Goal: Task Accomplishment & Management: Use online tool/utility

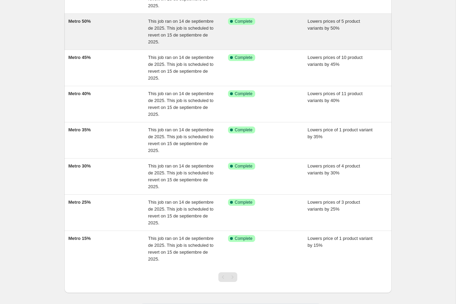
scroll to position [114, 0]
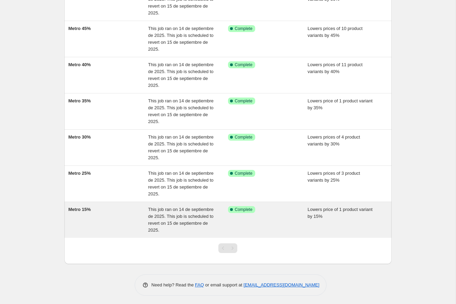
click at [120, 211] on div "Metro 15%" at bounding box center [109, 220] width 80 height 28
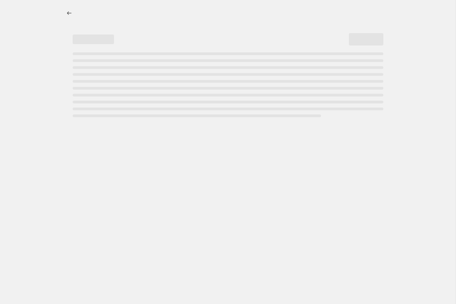
select select "percentage"
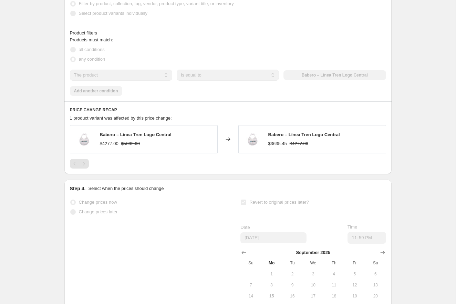
scroll to position [509, 0]
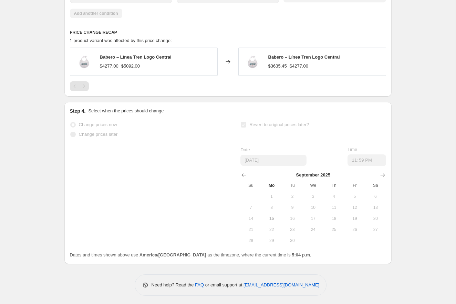
click at [295, 217] on span "16" at bounding box center [292, 219] width 15 height 6
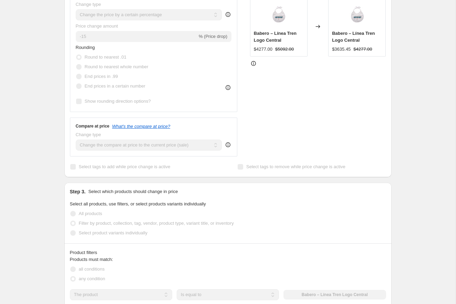
scroll to position [0, 0]
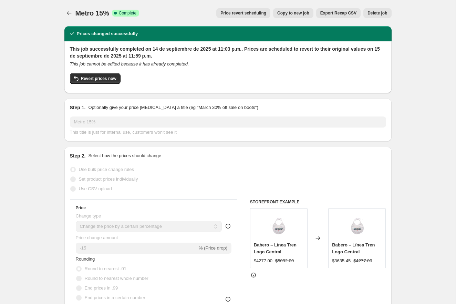
click at [260, 16] on span "Price revert scheduling" at bounding box center [244, 13] width 46 height 6
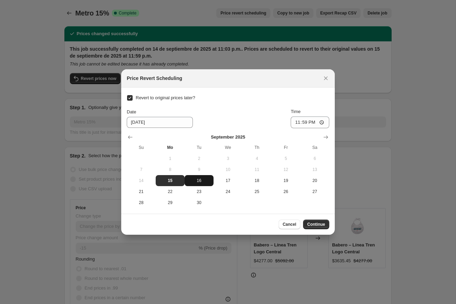
click at [195, 184] on button "16" at bounding box center [199, 180] width 29 height 11
type input "[DATE]"
click at [309, 226] on span "Continue" at bounding box center [316, 225] width 18 height 6
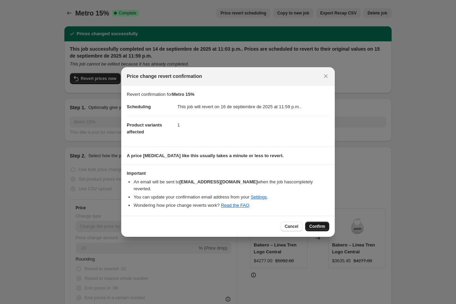
click at [310, 225] on span "Confirm" at bounding box center [318, 227] width 16 height 6
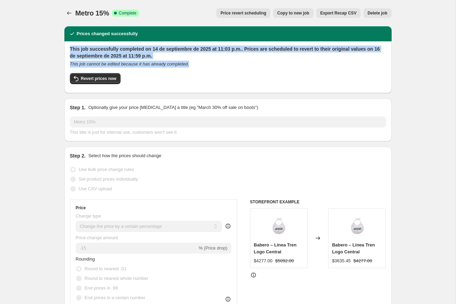
drag, startPoint x: 211, startPoint y: 66, endPoint x: 69, endPoint y: 48, distance: 142.5
click at [69, 48] on div "This job successfully completed on 14 de septiembre de 2025 at 11:03 p.m.. Pric…" at bounding box center [227, 67] width 327 height 52
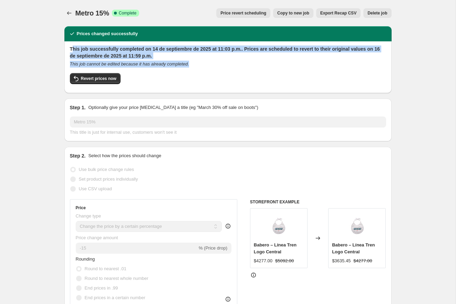
drag, startPoint x: 203, startPoint y: 64, endPoint x: 72, endPoint y: 51, distance: 131.6
click at [72, 51] on div "This job successfully completed on 14 de septiembre de 2025 at 11:03 p.m.. Pric…" at bounding box center [228, 67] width 316 height 42
click at [72, 51] on h2 "This job successfully completed on 14 de septiembre de 2025 at 11:03 p.m.. Pric…" at bounding box center [228, 53] width 316 height 14
drag, startPoint x: 71, startPoint y: 51, endPoint x: 203, endPoint y: 71, distance: 133.8
click at [203, 71] on div "This job successfully completed on 14 de septiembre de 2025 at 11:03 p.m.. Pric…" at bounding box center [228, 67] width 316 height 42
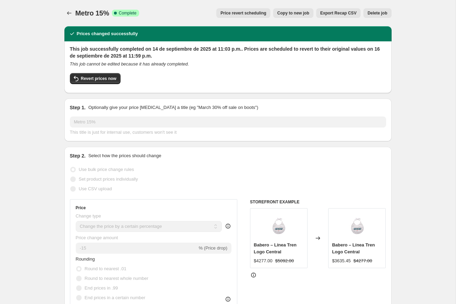
click at [184, 68] on div "This job successfully completed on 14 de septiembre de 2025 at 11:03 p.m.. Pric…" at bounding box center [228, 67] width 316 height 42
click at [71, 17] on button "Price change jobs" at bounding box center [69, 13] width 10 height 10
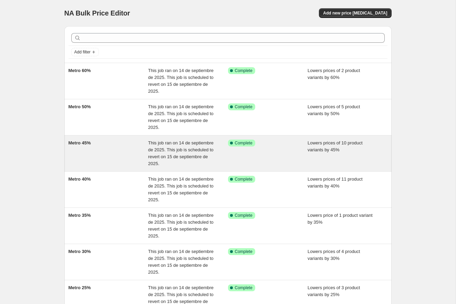
scroll to position [114, 0]
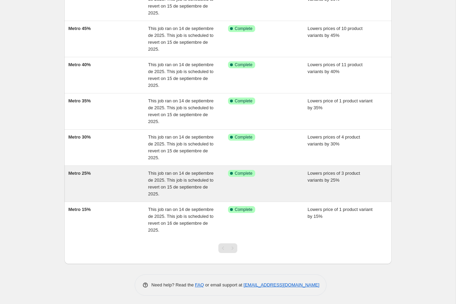
click at [108, 188] on div "Metro 25%" at bounding box center [109, 184] width 80 height 28
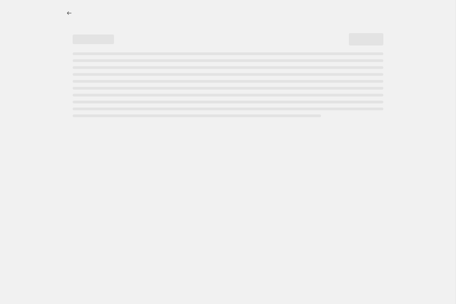
select select "percentage"
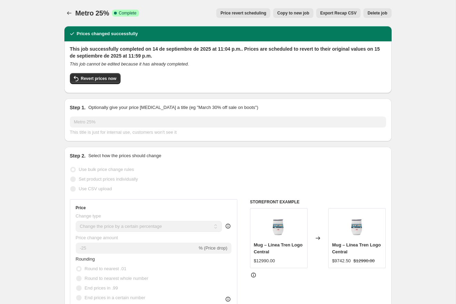
click at [256, 14] on span "Price revert scheduling" at bounding box center [244, 13] width 46 height 6
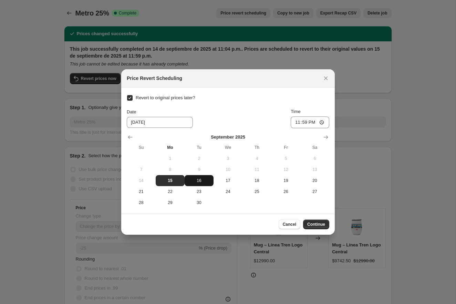
click at [198, 182] on span "16" at bounding box center [199, 181] width 23 height 6
type input "9/16/2025"
click at [315, 223] on span "Continue" at bounding box center [316, 225] width 18 height 6
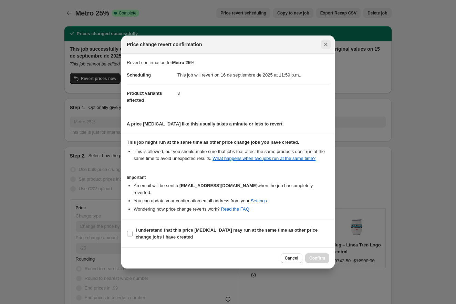
click at [327, 46] on icon "Close" at bounding box center [326, 45] width 4 height 4
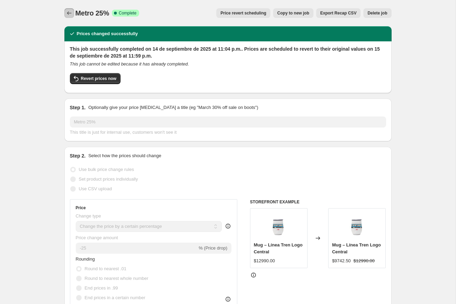
click at [67, 9] on button "Price change jobs" at bounding box center [69, 13] width 10 height 10
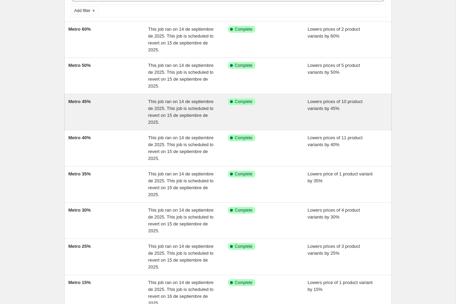
scroll to position [78, 0]
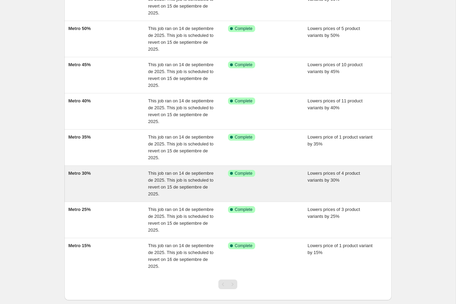
click at [114, 185] on div "Metro 30%" at bounding box center [109, 184] width 80 height 28
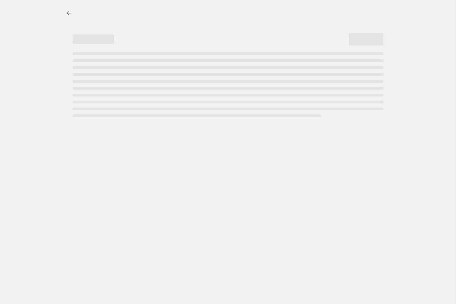
select select "percentage"
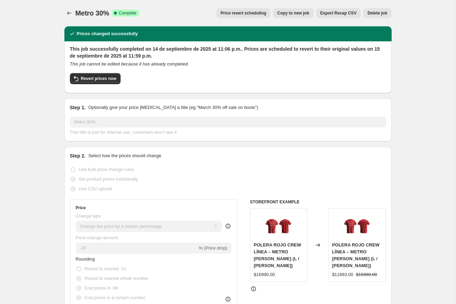
click at [229, 15] on span "Price revert scheduling" at bounding box center [244, 13] width 46 height 6
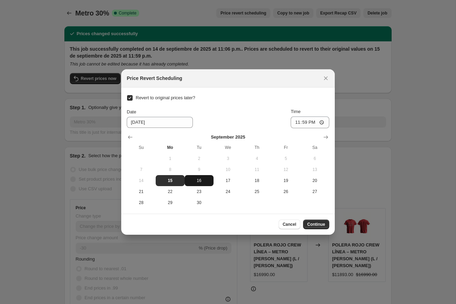
click at [196, 185] on button "16" at bounding box center [199, 180] width 29 height 11
type input "9/16/2025"
click at [311, 223] on span "Continue" at bounding box center [316, 225] width 18 height 6
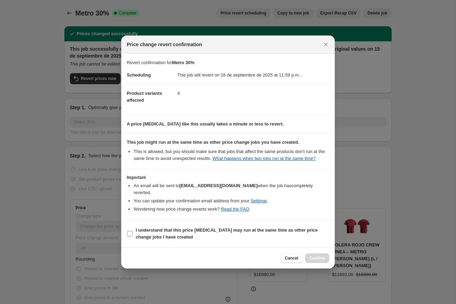
click at [211, 230] on b "I understand that this price change job may run at the same time as other price…" at bounding box center [227, 234] width 182 height 12
click at [133, 231] on input "I understand that this price change job may run at the same time as other price…" at bounding box center [130, 234] width 6 height 6
checkbox input "true"
click at [312, 257] on span "Confirm" at bounding box center [318, 258] width 16 height 6
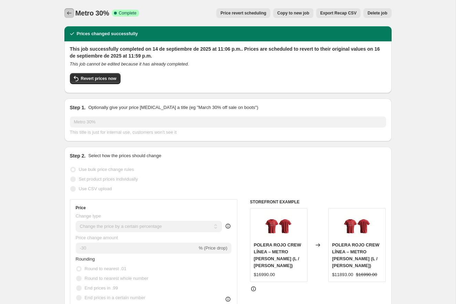
click at [66, 14] on icon "Price change jobs" at bounding box center [69, 13] width 7 height 7
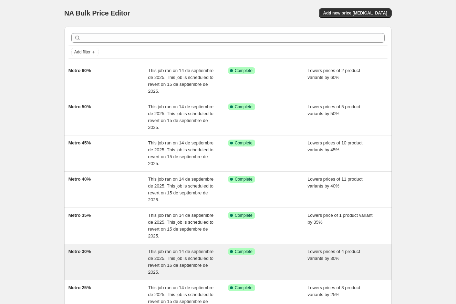
scroll to position [2, 0]
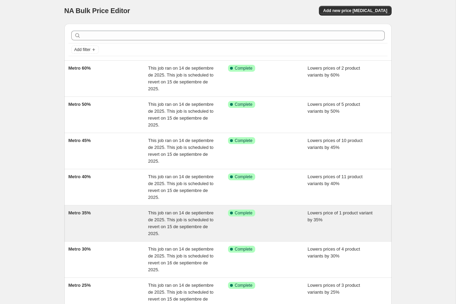
click at [117, 220] on div "Metro 35%" at bounding box center [109, 224] width 80 height 28
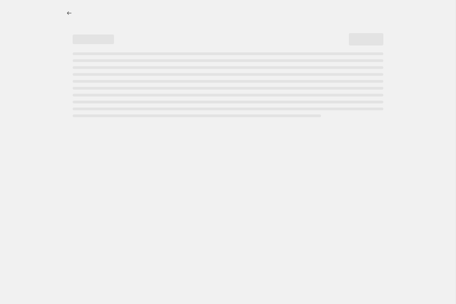
select select "percentage"
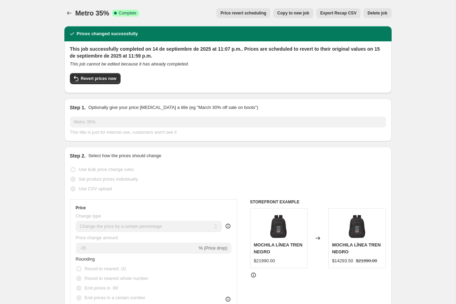
click at [245, 13] on span "Price revert scheduling" at bounding box center [244, 13] width 46 height 6
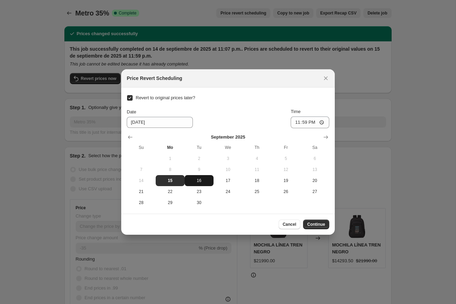
click at [202, 180] on span "16" at bounding box center [199, 181] width 23 height 6
type input "9/16/2025"
click at [321, 222] on span "Continue" at bounding box center [316, 225] width 18 height 6
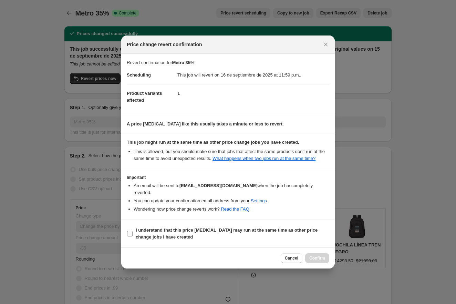
click at [179, 233] on span "I understand that this price change job may run at the same time as other price…" at bounding box center [233, 234] width 194 height 14
click at [133, 233] on input "I understand that this price change job may run at the same time as other price…" at bounding box center [130, 234] width 6 height 6
checkbox input "true"
click at [320, 256] on span "Confirm" at bounding box center [318, 258] width 16 height 6
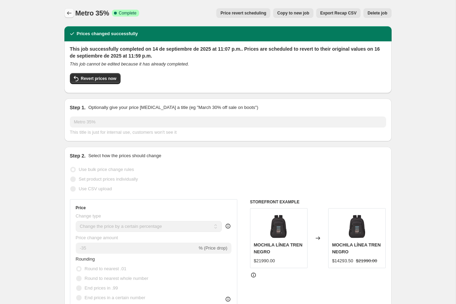
click at [67, 12] on icon "Price change jobs" at bounding box center [69, 13] width 7 height 7
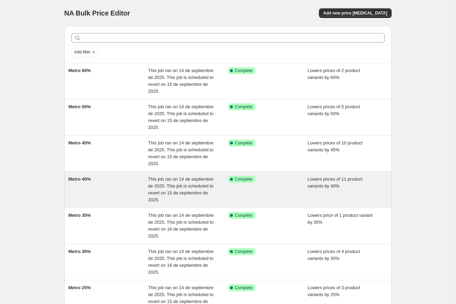
click at [112, 196] on div "Metro 40%" at bounding box center [109, 190] width 80 height 28
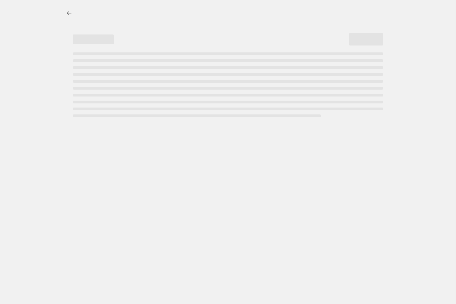
select select "percentage"
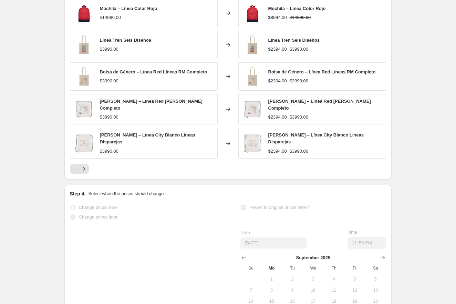
scroll to position [485, 0]
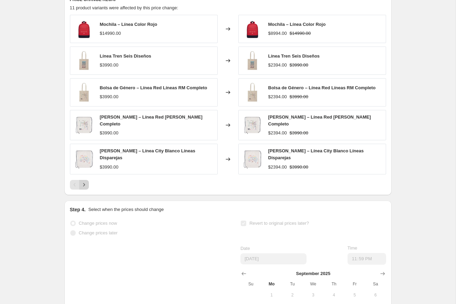
click at [85, 181] on icon "Next" at bounding box center [84, 184] width 7 height 7
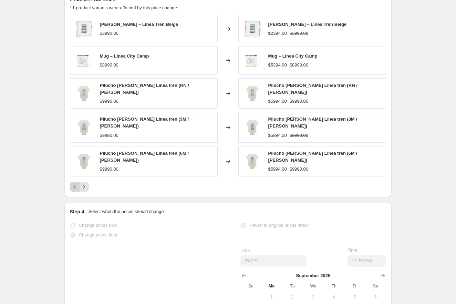
click at [75, 183] on icon "Previous" at bounding box center [74, 186] width 7 height 7
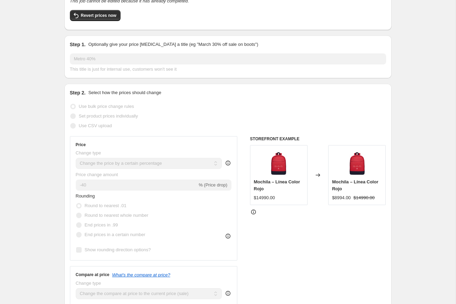
scroll to position [0, 0]
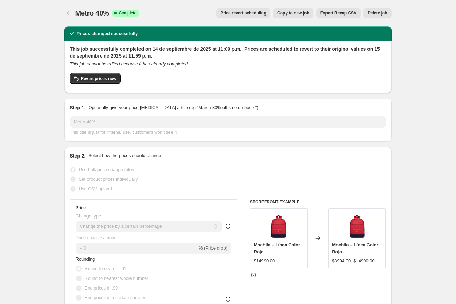
click at [233, 16] on span "Price revert scheduling" at bounding box center [244, 13] width 46 height 6
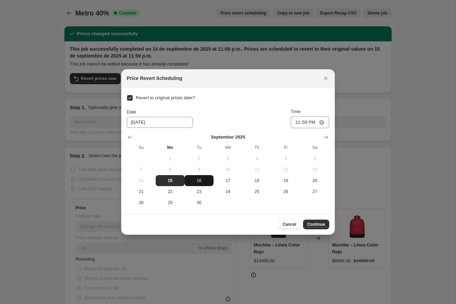
click at [200, 182] on span "16" at bounding box center [199, 181] width 23 height 6
type input "9/16/2025"
click at [307, 223] on button "Continue" at bounding box center [316, 225] width 26 height 10
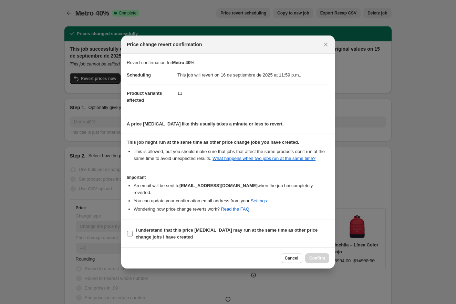
click at [247, 238] on span "I understand that this price change job may run at the same time as other price…" at bounding box center [233, 234] width 194 height 14
click at [133, 236] on input "I understand that this price change job may run at the same time as other price…" at bounding box center [130, 234] width 6 height 6
checkbox input "true"
click at [320, 259] on span "Confirm" at bounding box center [318, 258] width 16 height 6
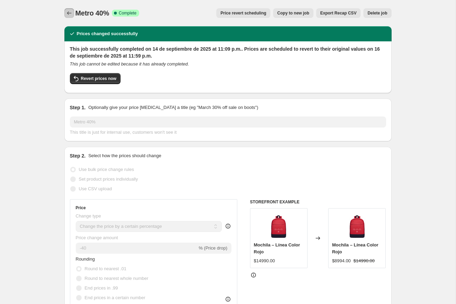
click at [69, 13] on icon "Price change jobs" at bounding box center [69, 13] width 7 height 7
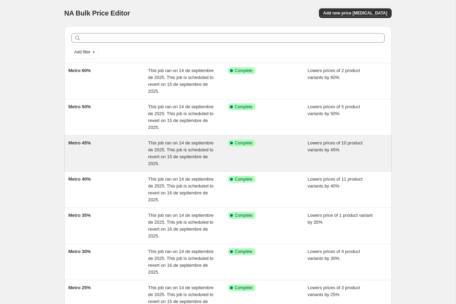
click at [90, 166] on div "Metro 45%" at bounding box center [109, 154] width 80 height 28
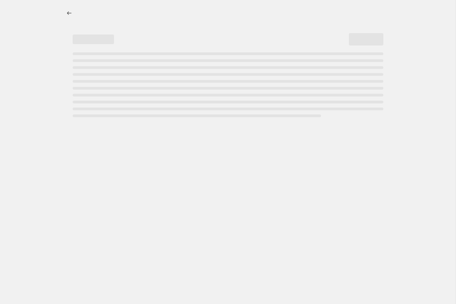
select select "percentage"
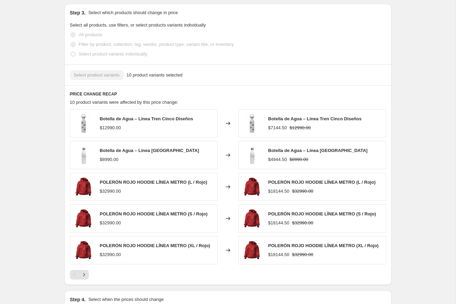
scroll to position [404, 0]
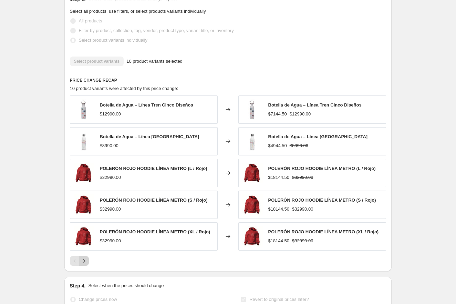
click at [84, 259] on icon "Next" at bounding box center [84, 260] width 7 height 7
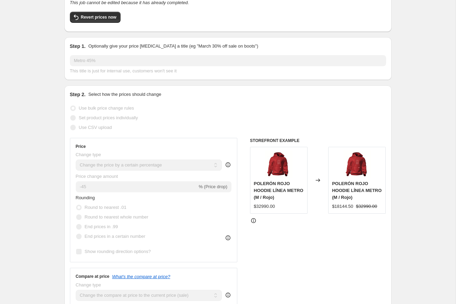
scroll to position [0, 0]
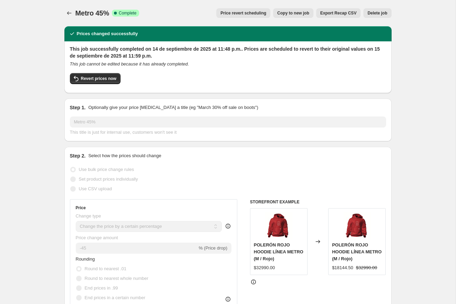
click at [237, 14] on span "Price revert scheduling" at bounding box center [244, 13] width 46 height 6
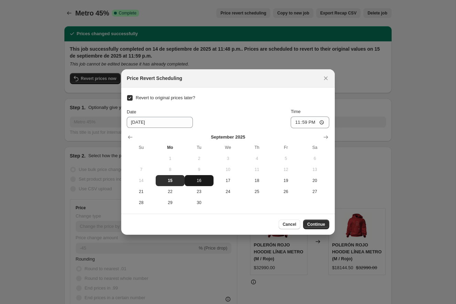
click at [198, 179] on span "16" at bounding box center [199, 181] width 23 height 6
type input "9/16/2025"
click at [309, 223] on span "Continue" at bounding box center [316, 225] width 18 height 6
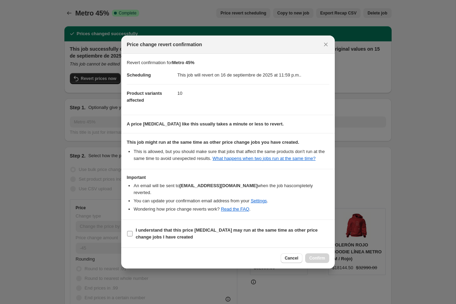
click at [230, 234] on span "I understand that this price change job may run at the same time as other price…" at bounding box center [233, 234] width 194 height 14
click at [133, 234] on input "I understand that this price change job may run at the same time as other price…" at bounding box center [130, 234] width 6 height 6
checkbox input "true"
click at [318, 256] on span "Confirm" at bounding box center [318, 258] width 16 height 6
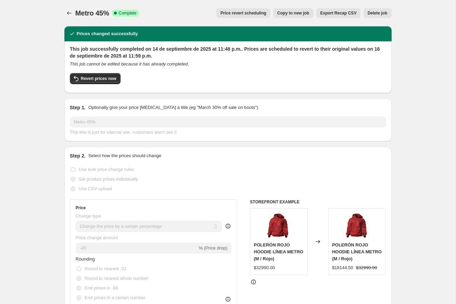
scroll to position [1, 0]
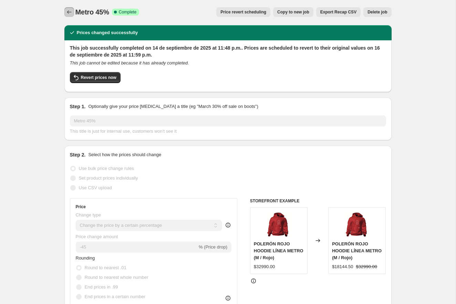
click at [73, 11] on button "Price change jobs" at bounding box center [69, 12] width 10 height 10
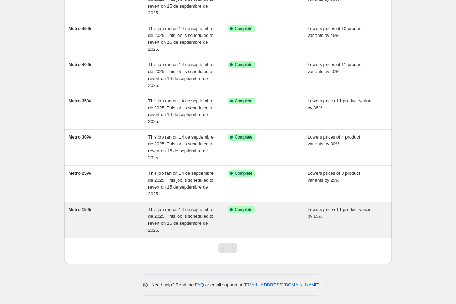
scroll to position [108, 0]
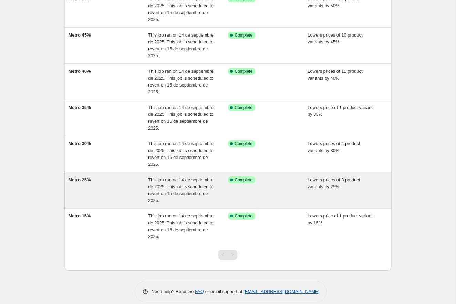
click at [128, 190] on div "Metro 25%" at bounding box center [109, 190] width 80 height 28
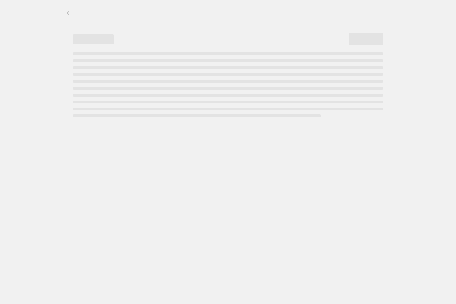
select select "percentage"
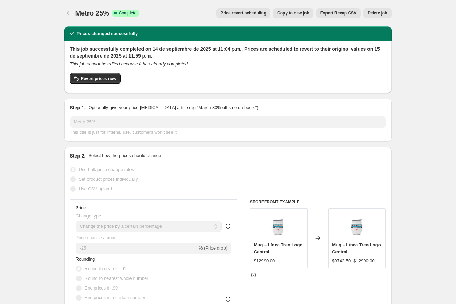
click at [233, 12] on span "Price revert scheduling" at bounding box center [244, 13] width 46 height 6
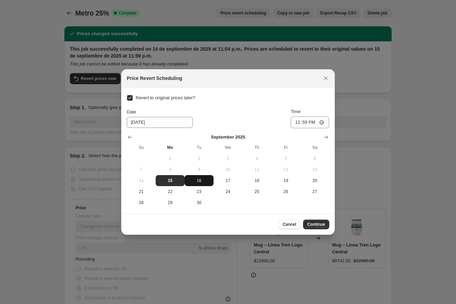
click at [200, 180] on span "16" at bounding box center [199, 181] width 23 height 6
type input "9/16/2025"
click at [314, 222] on span "Continue" at bounding box center [316, 225] width 18 height 6
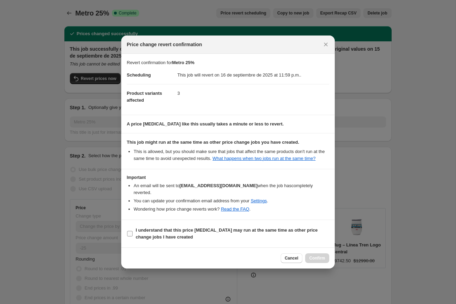
click at [203, 232] on b "I understand that this price change job may run at the same time as other price…" at bounding box center [227, 234] width 182 height 12
click at [133, 232] on input "I understand that this price change job may run at the same time as other price…" at bounding box center [130, 234] width 6 height 6
checkbox input "true"
click at [324, 260] on span "Confirm" at bounding box center [318, 258] width 16 height 6
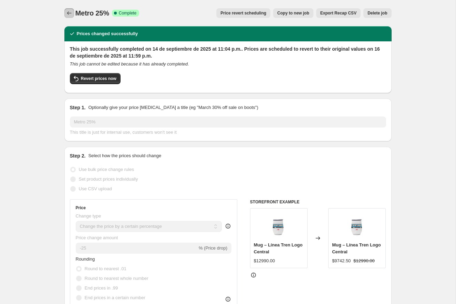
click at [69, 13] on icon "Price change jobs" at bounding box center [69, 13] width 7 height 7
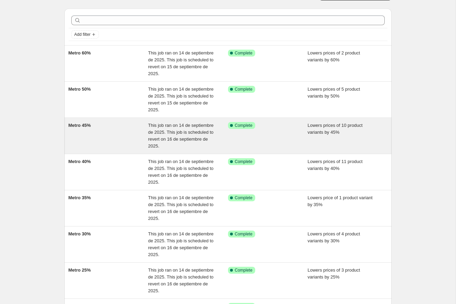
scroll to position [4, 0]
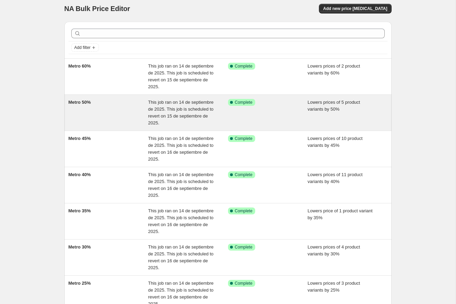
click at [155, 107] on span "This job ran on 14 de septiembre de 2025. This job is scheduled to revert on 15…" at bounding box center [180, 113] width 65 height 26
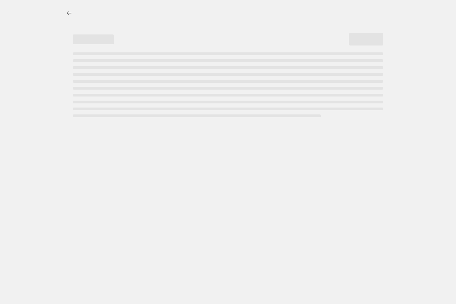
select select "percentage"
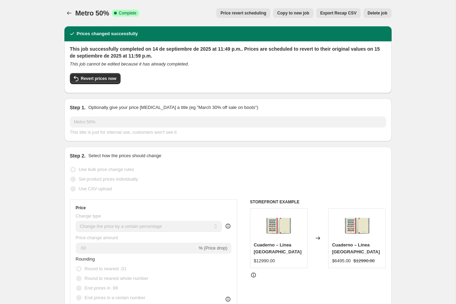
click at [233, 10] on button "Price revert scheduling" at bounding box center [243, 13] width 54 height 10
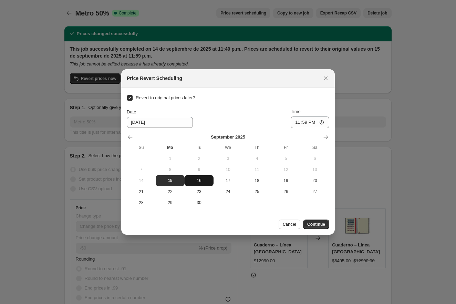
click at [193, 177] on button "16" at bounding box center [199, 180] width 29 height 11
type input "9/16/2025"
click at [314, 222] on span "Continue" at bounding box center [316, 225] width 18 height 6
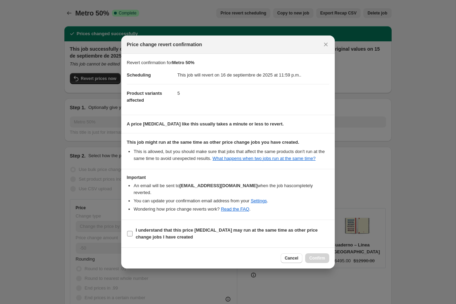
click at [196, 234] on span "I understand that this price change job may run at the same time as other price…" at bounding box center [233, 234] width 194 height 14
click at [133, 234] on input "I understand that this price change job may run at the same time as other price…" at bounding box center [130, 234] width 6 height 6
checkbox input "true"
click at [322, 257] on span "Confirm" at bounding box center [318, 258] width 16 height 6
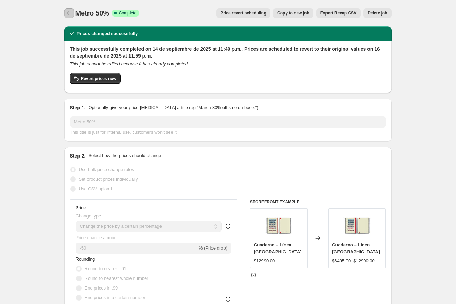
click at [73, 15] on button "Price change jobs" at bounding box center [69, 13] width 10 height 10
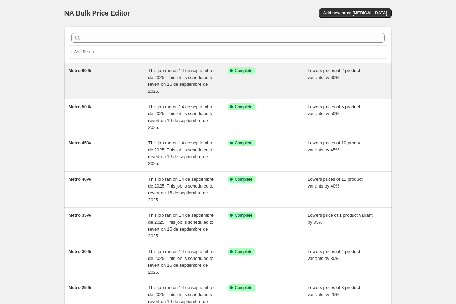
click at [136, 88] on div "Metro 60%" at bounding box center [109, 81] width 80 height 28
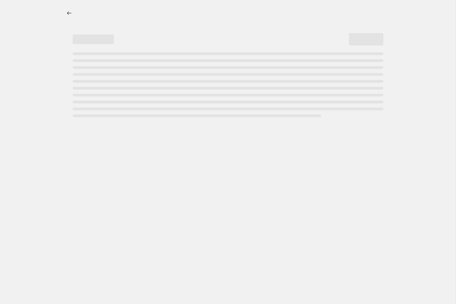
select select "percentage"
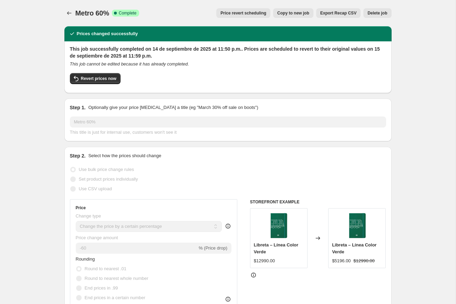
click at [232, 12] on span "Price revert scheduling" at bounding box center [244, 13] width 46 height 6
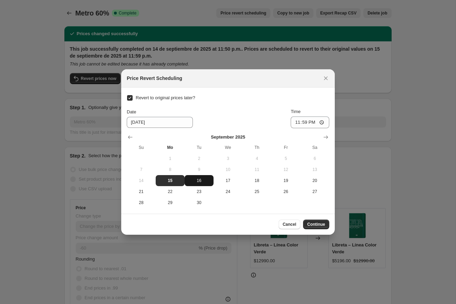
click at [196, 182] on span "16" at bounding box center [199, 181] width 23 height 6
type input "9/16/2025"
click at [318, 226] on span "Continue" at bounding box center [316, 225] width 18 height 6
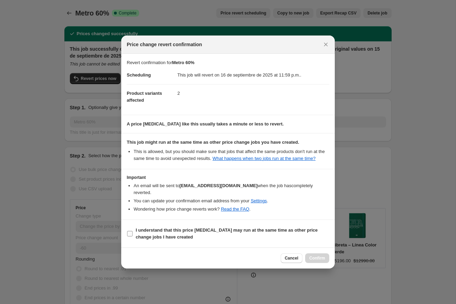
click at [232, 231] on b "I understand that this price change job may run at the same time as other price…" at bounding box center [227, 234] width 182 height 12
click at [133, 231] on input "I understand that this price change job may run at the same time as other price…" at bounding box center [130, 234] width 6 height 6
checkbox input "true"
click at [318, 259] on span "Confirm" at bounding box center [318, 258] width 16 height 6
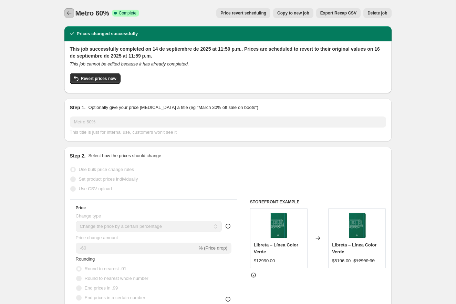
click at [72, 15] on icon "Price change jobs" at bounding box center [69, 13] width 7 height 7
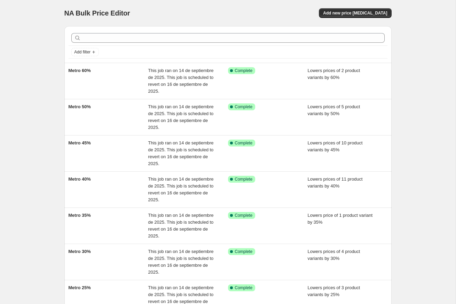
click at [40, 95] on div "NA Bulk Price Editor. This page is ready NA Bulk Price Editor Add new price cha…" at bounding box center [228, 210] width 456 height 421
